Goal: Transaction & Acquisition: Purchase product/service

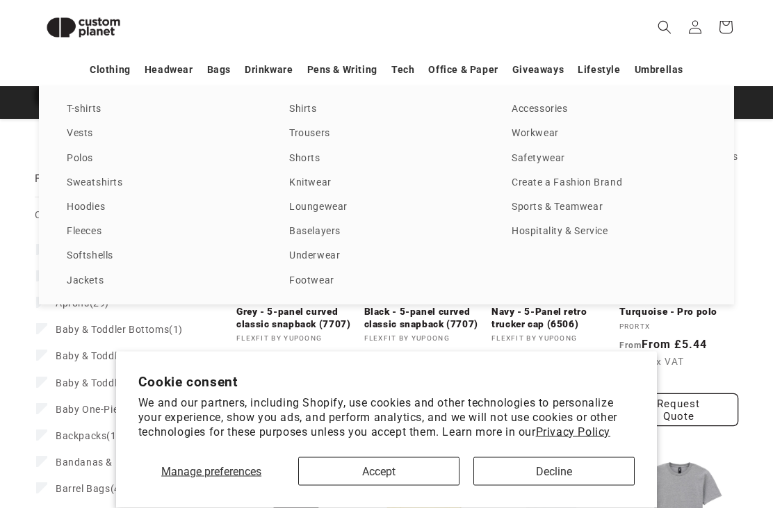
scroll to position [110, 0]
click at [77, 97] on div "T-shirts Vests Polos Sweatshirts Hoodies Fleeces Softshells Jackets Shirts Trou…" at bounding box center [386, 195] width 695 height 218
click at [80, 109] on link "T-shirts" at bounding box center [164, 109] width 195 height 19
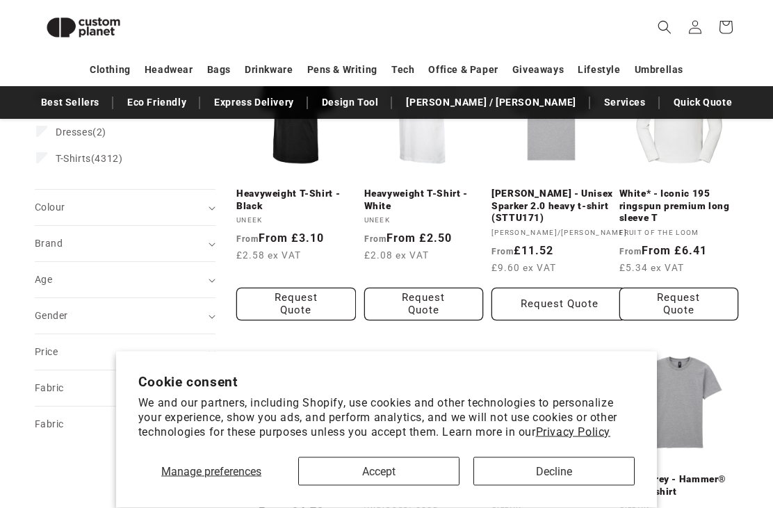
scroll to position [229, 0]
click at [174, 276] on div "Age (0)" at bounding box center [119, 279] width 169 height 15
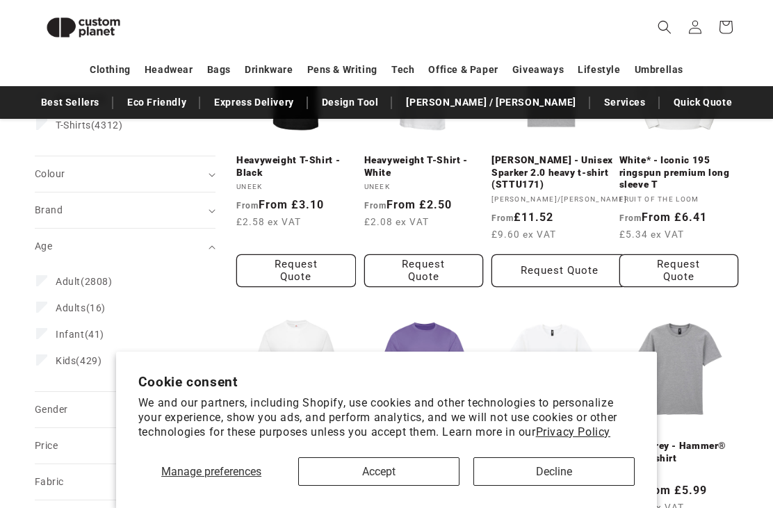
scroll to position [269, 0]
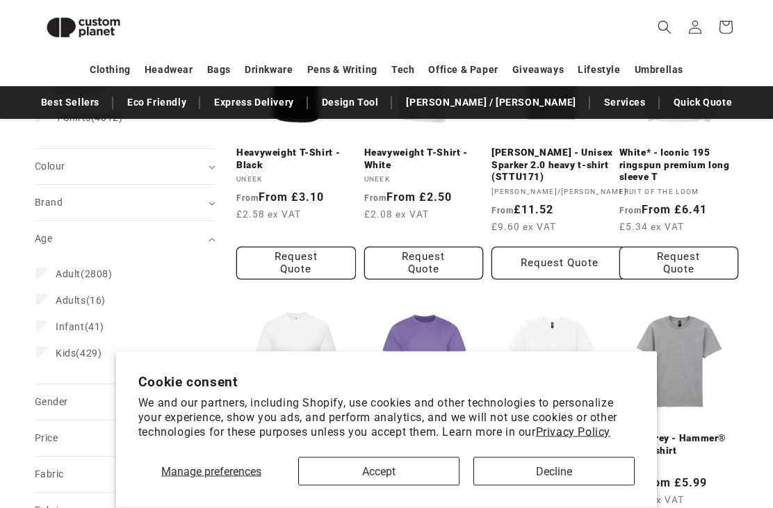
click at [81, 329] on span "Infant" at bounding box center [70, 327] width 29 height 11
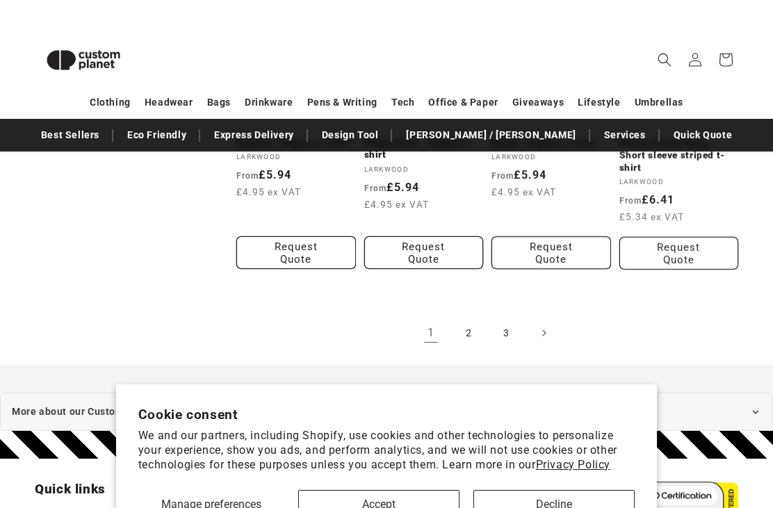
scroll to position [1422, 0]
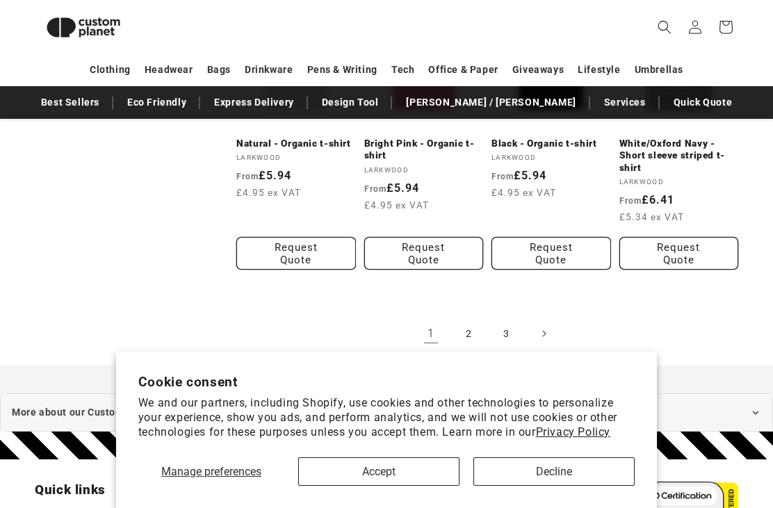
click at [458, 349] on link "2" at bounding box center [468, 333] width 31 height 31
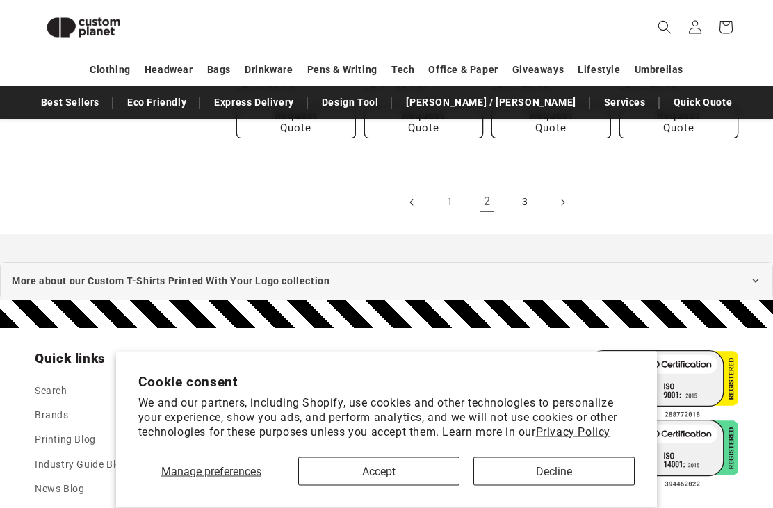
scroll to position [1493, 0]
click at [523, 202] on link "3" at bounding box center [524, 202] width 31 height 31
